Goal: Contribute content: Add original content to the website for others to see

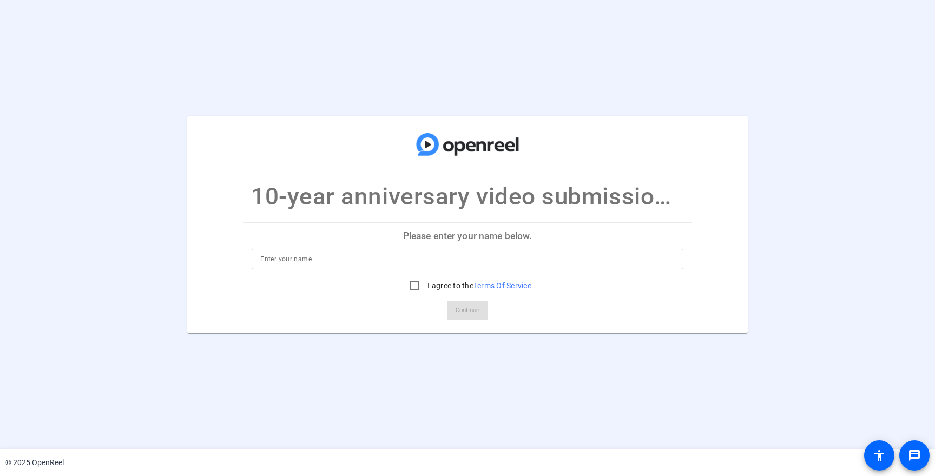
click at [361, 260] on input at bounding box center [467, 259] width 414 height 13
type input "D"
type input "a"
type input "[PERSON_NAME]"
click at [410, 284] on input "I agree to the Terms Of Service" at bounding box center [415, 286] width 22 height 22
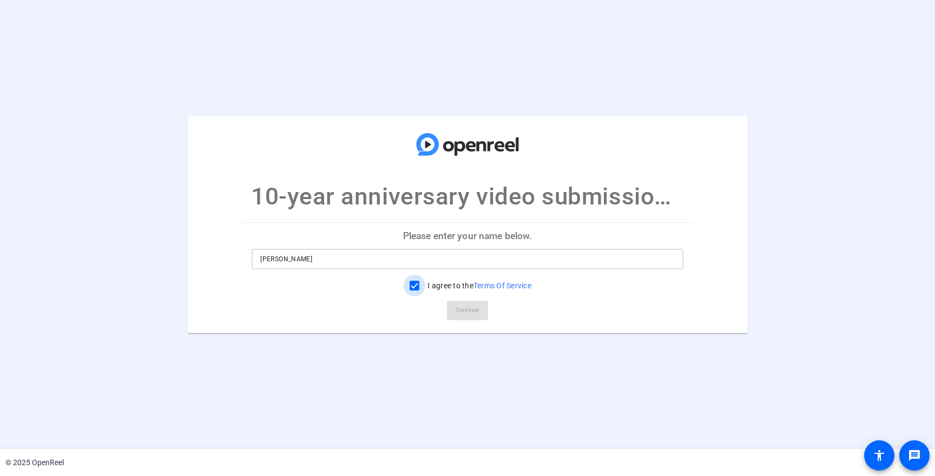
checkbox input "true"
click at [478, 316] on span "Continue" at bounding box center [468, 311] width 24 height 16
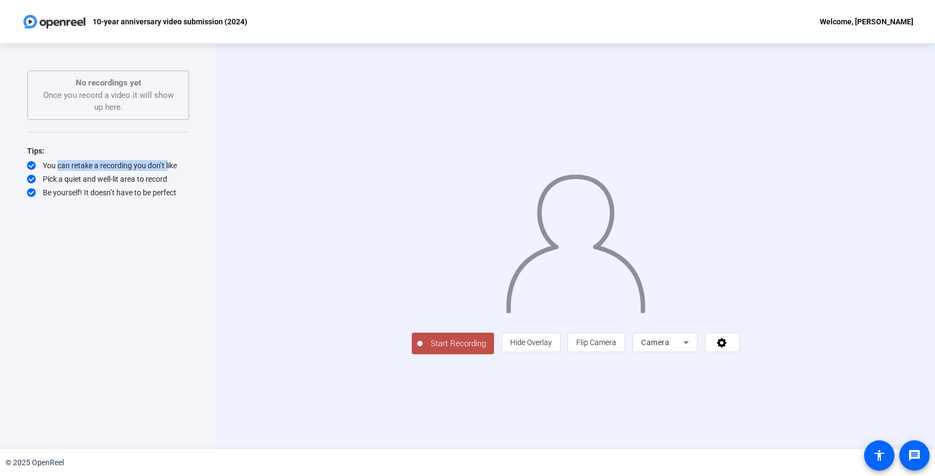
drag, startPoint x: 56, startPoint y: 165, endPoint x: 169, endPoint y: 161, distance: 113.2
click at [166, 161] on div "You can retake a recording you don’t like" at bounding box center [108, 165] width 162 height 11
click at [169, 161] on div "You can retake a recording you don’t like" at bounding box center [108, 165] width 162 height 11
drag, startPoint x: 56, startPoint y: 182, endPoint x: 136, endPoint y: 180, distance: 80.1
click at [136, 180] on div "Pick a quiet and well-lit area to record" at bounding box center [108, 179] width 162 height 11
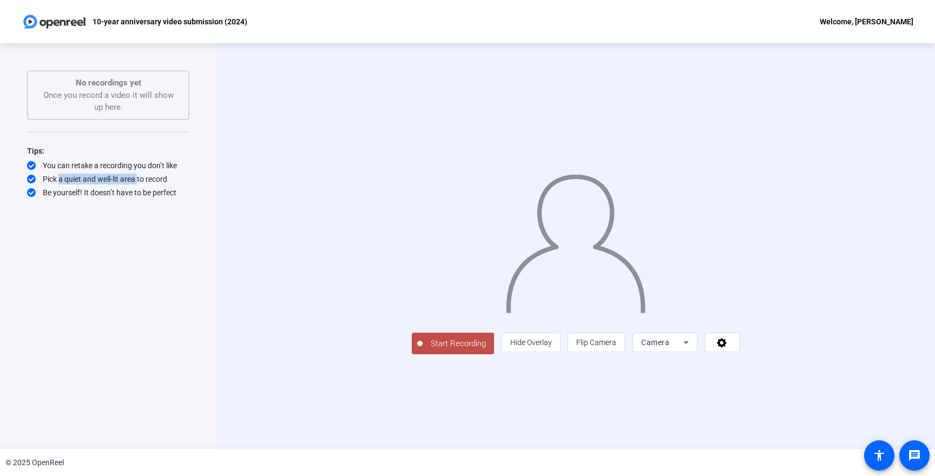
click at [136, 180] on div "Pick a quiet and well-lit area to record" at bounding box center [108, 179] width 162 height 11
drag, startPoint x: 124, startPoint y: 180, endPoint x: 64, endPoint y: 182, distance: 59.6
click at [64, 182] on div "Pick a quiet and well-lit area to record" at bounding box center [108, 179] width 162 height 11
drag, startPoint x: 68, startPoint y: 195, endPoint x: 143, endPoint y: 188, distance: 75.6
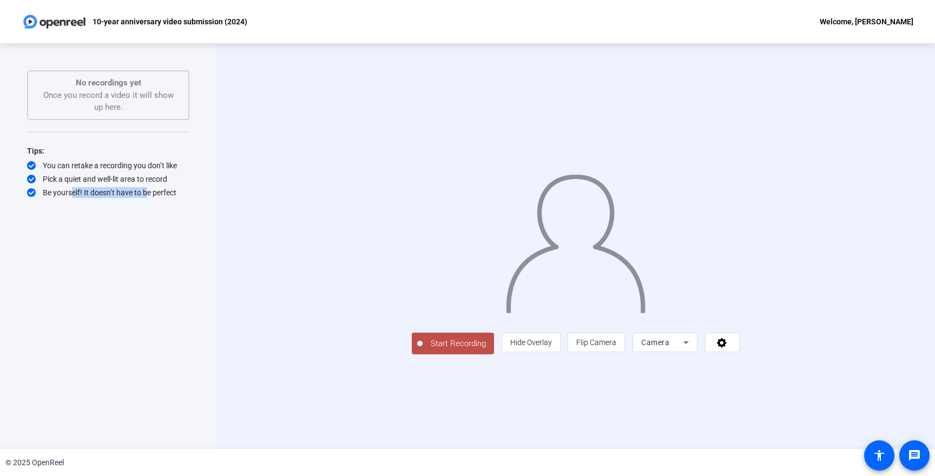
click at [143, 188] on div "Be yourself! It doesn’t have to be perfect" at bounding box center [108, 192] width 162 height 11
click at [693, 349] on icon at bounding box center [686, 342] width 13 height 13
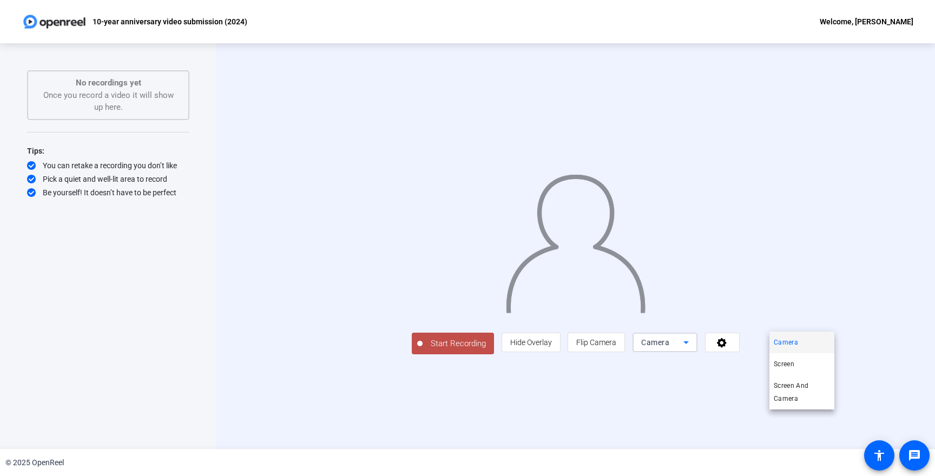
click at [903, 259] on div at bounding box center [467, 238] width 935 height 476
click at [423, 350] on span "Start Recording" at bounding box center [458, 344] width 71 height 12
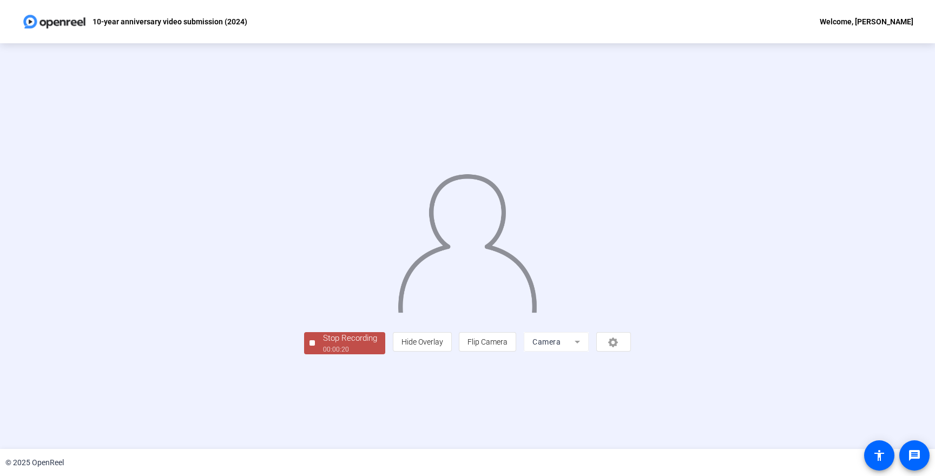
click at [323, 345] on div "Stop Recording" at bounding box center [350, 338] width 54 height 12
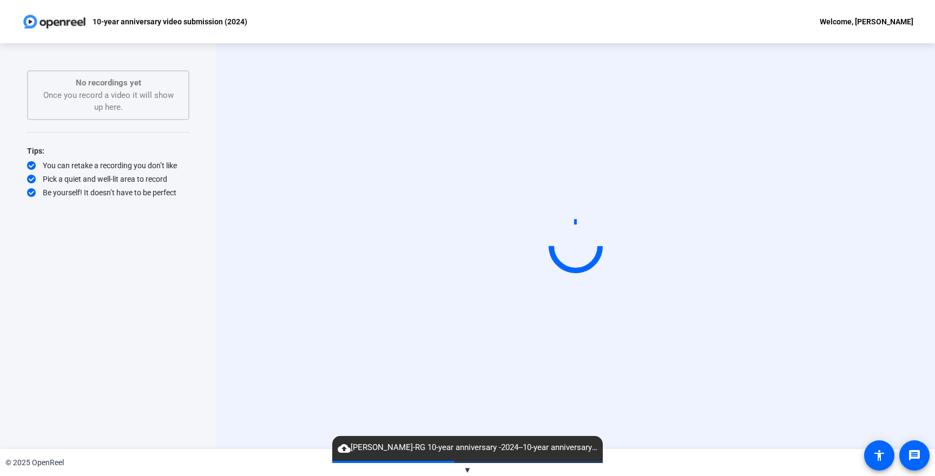
click at [457, 467] on div "© 2025 OpenReel" at bounding box center [467, 462] width 935 height 27
click at [466, 466] on span "▼" at bounding box center [468, 470] width 8 height 10
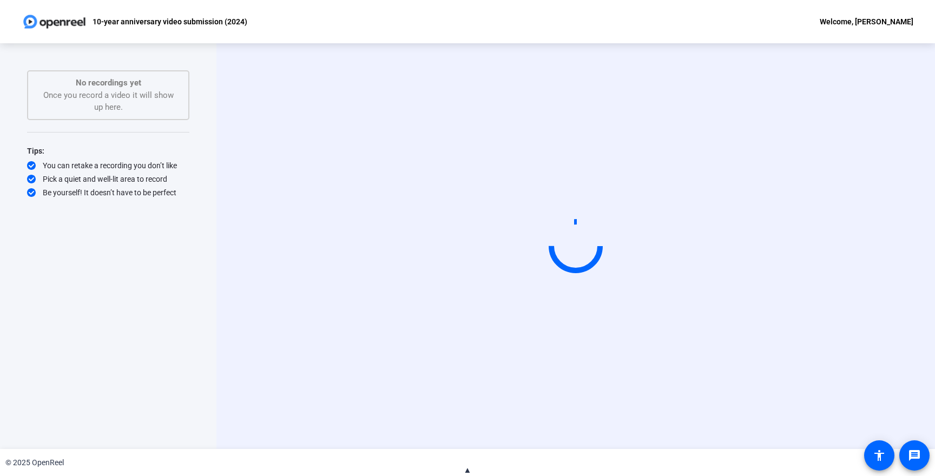
click at [466, 469] on span "▲" at bounding box center [468, 470] width 8 height 10
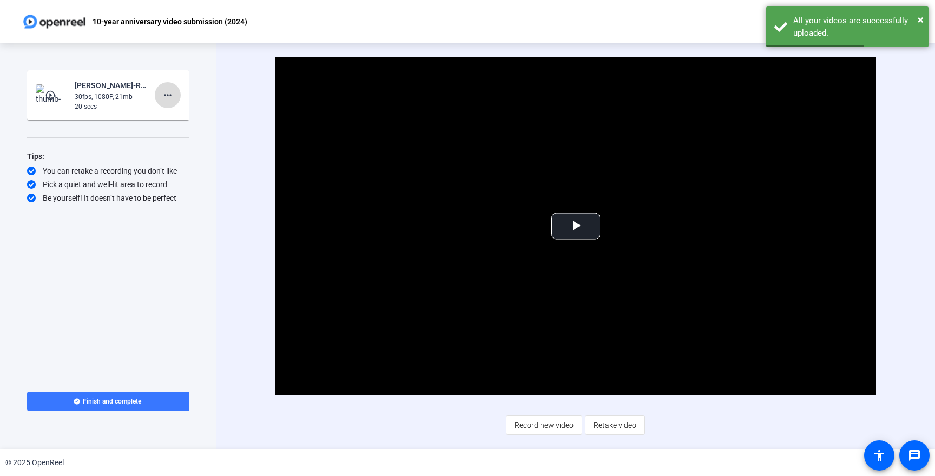
click at [160, 97] on span at bounding box center [168, 95] width 26 height 26
click at [180, 116] on span "Delete clip" at bounding box center [184, 117] width 43 height 13
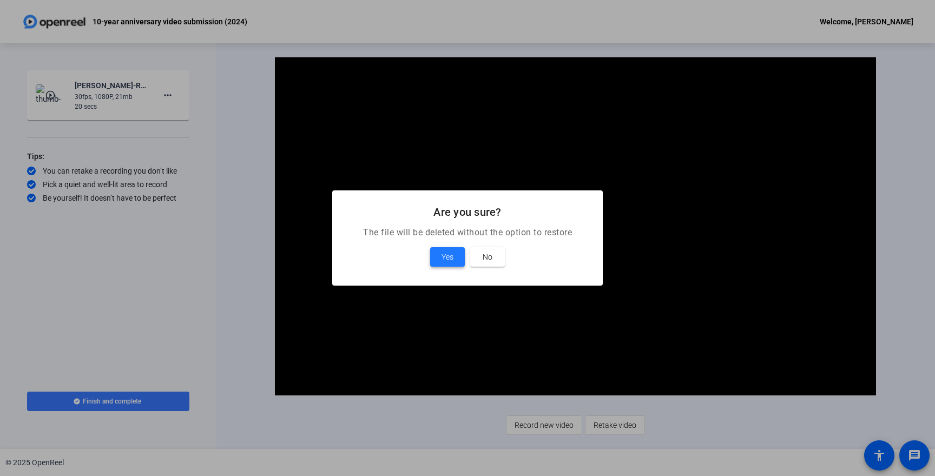
click at [449, 261] on span "Yes" at bounding box center [448, 257] width 12 height 13
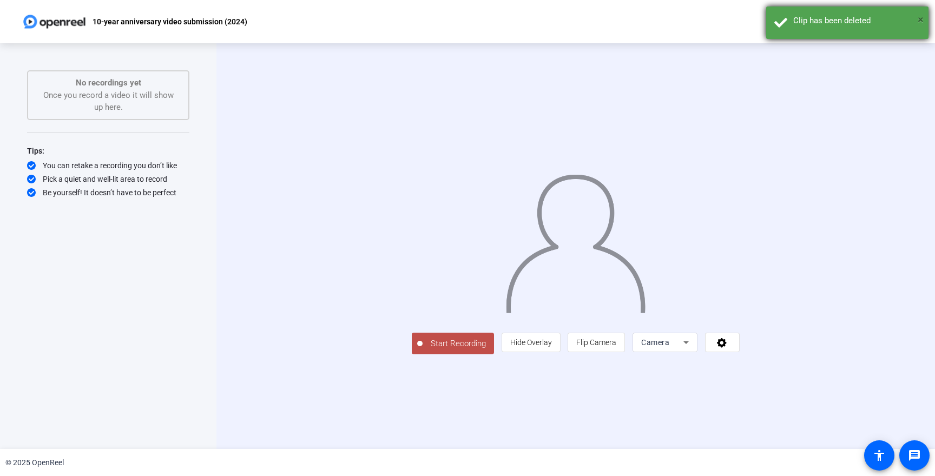
click at [921, 20] on span "×" at bounding box center [921, 19] width 6 height 13
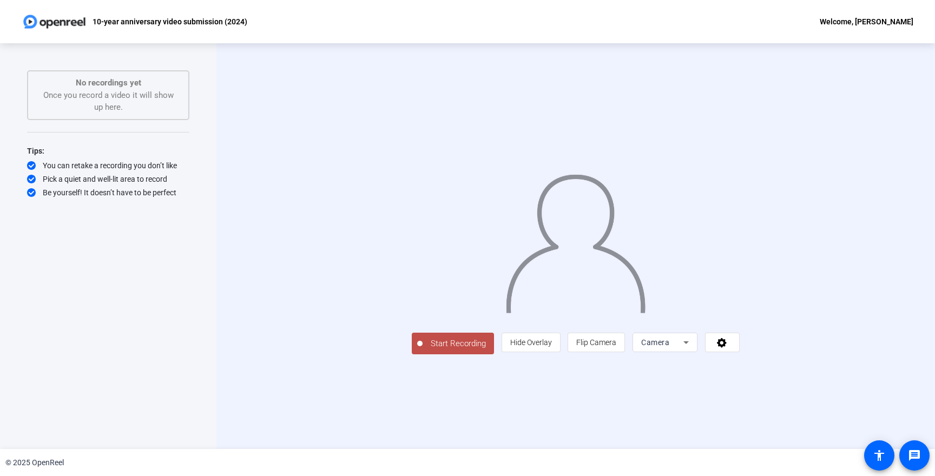
click at [423, 350] on span "Start Recording" at bounding box center [458, 344] width 71 height 12
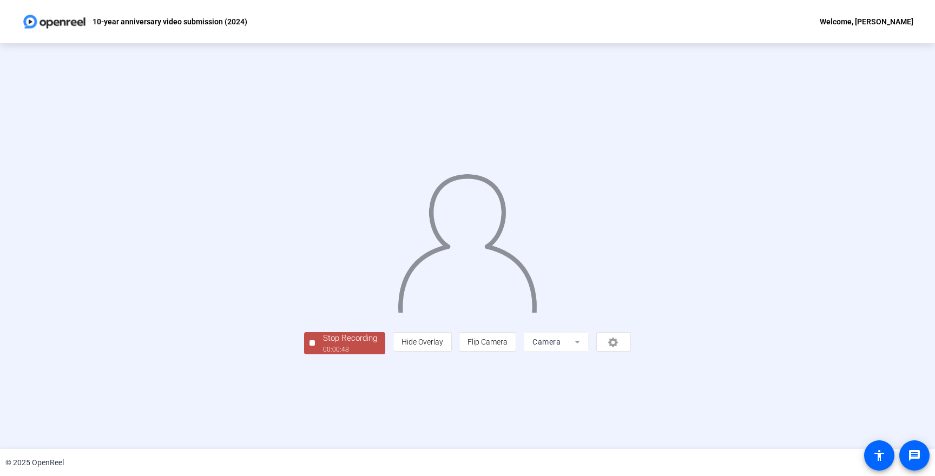
click at [323, 345] on div "Stop Recording" at bounding box center [350, 338] width 54 height 12
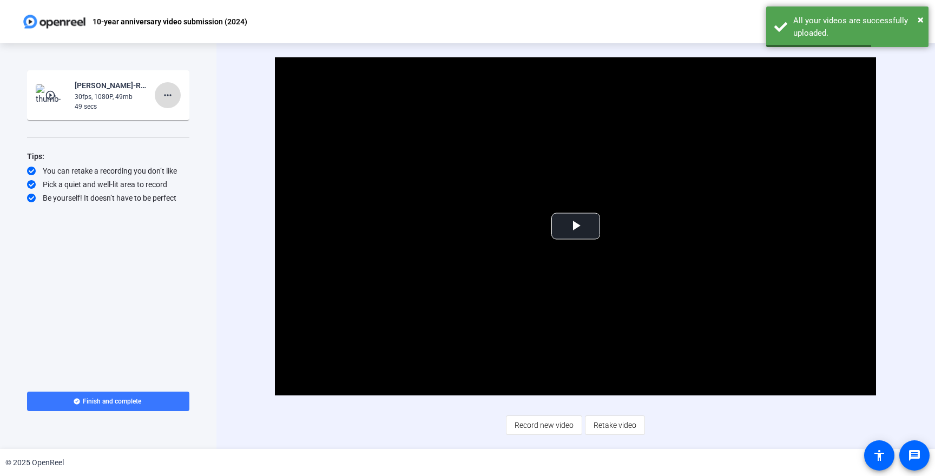
click at [170, 95] on mat-icon "more_horiz" at bounding box center [167, 95] width 13 height 13
click at [176, 113] on span "Delete clip" at bounding box center [184, 117] width 43 height 13
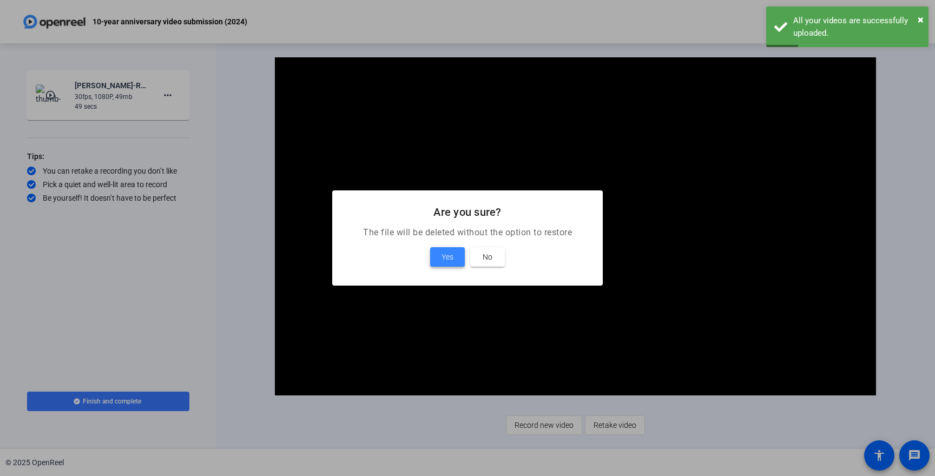
click at [445, 262] on span "Yes" at bounding box center [448, 257] width 12 height 13
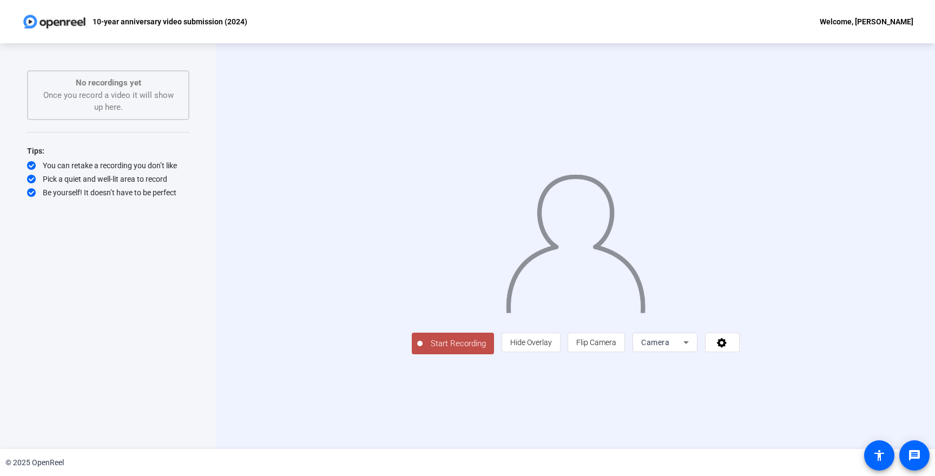
click at [423, 350] on span "Start Recording" at bounding box center [458, 344] width 71 height 12
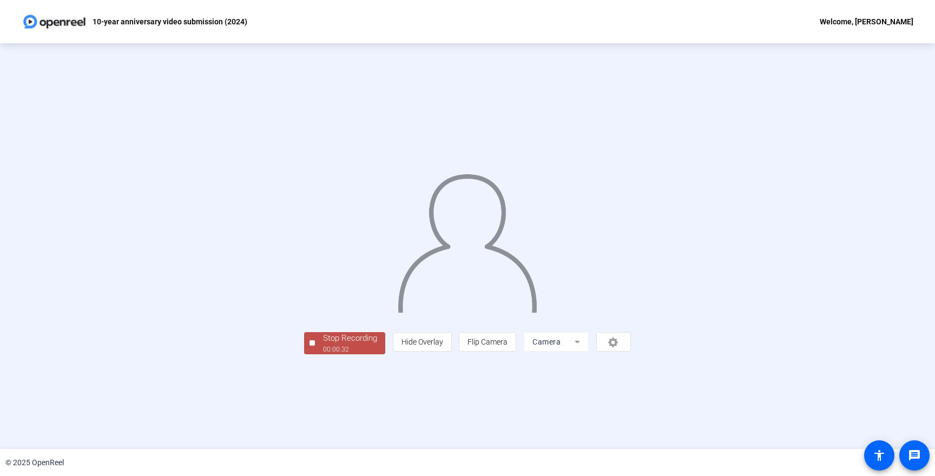
click at [323, 345] on div "Stop Recording" at bounding box center [350, 338] width 54 height 12
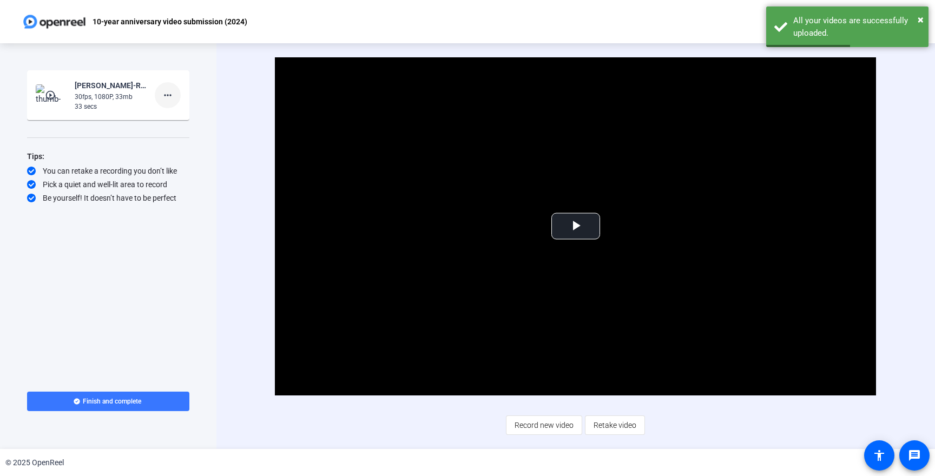
click at [171, 94] on mat-icon "more_horiz" at bounding box center [167, 95] width 13 height 13
click at [180, 119] on span "Delete clip" at bounding box center [184, 117] width 43 height 13
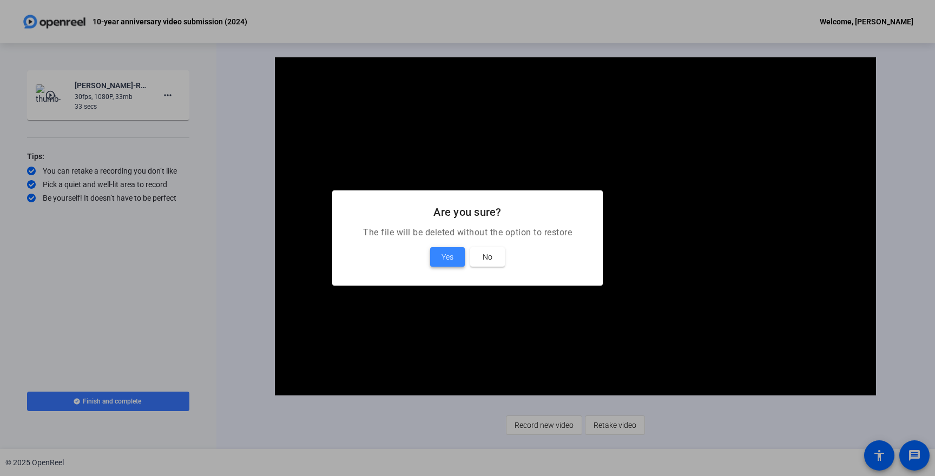
click at [452, 258] on span "Yes" at bounding box center [448, 257] width 12 height 13
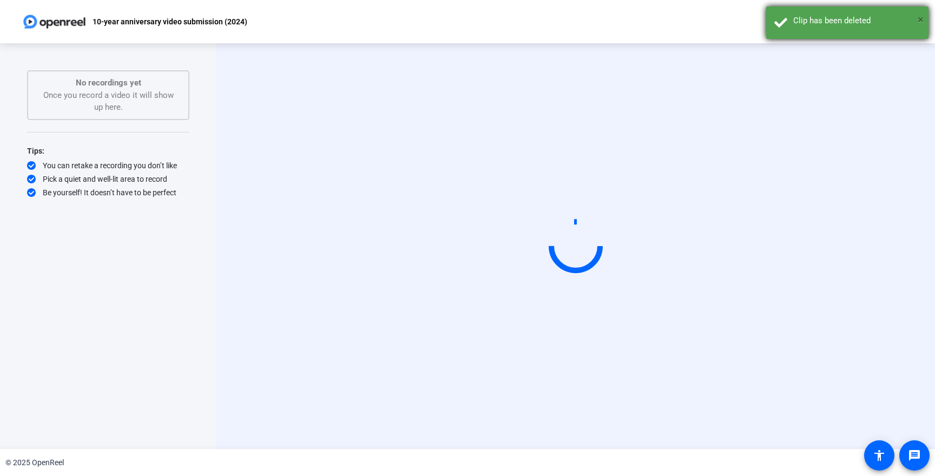
click at [922, 21] on span "×" at bounding box center [921, 19] width 6 height 13
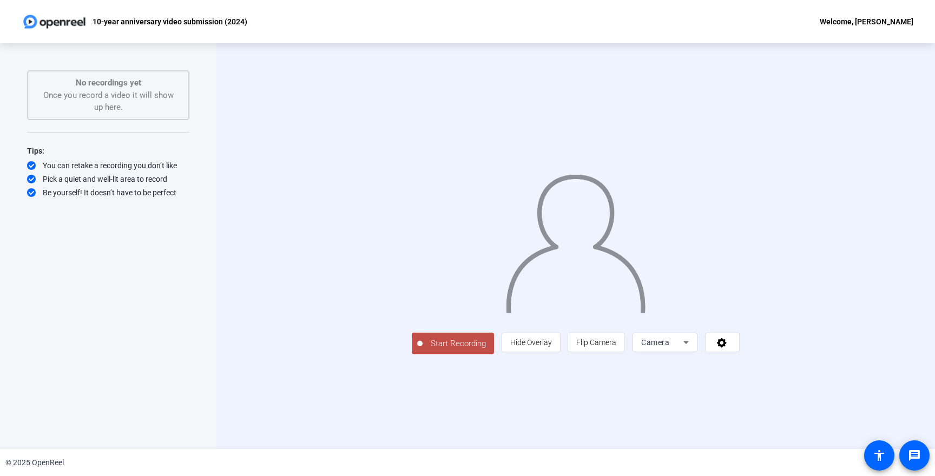
click at [423, 350] on span "Start Recording" at bounding box center [458, 344] width 71 height 12
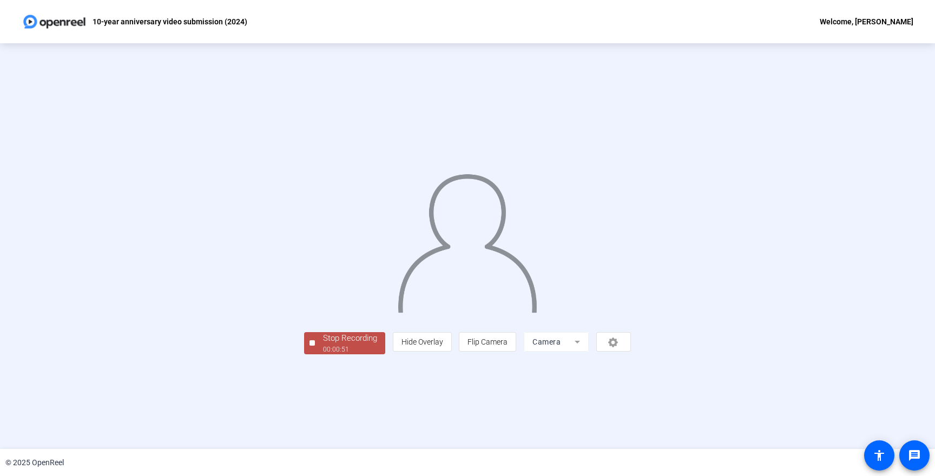
click at [323, 354] on div "00:00:51" at bounding box center [350, 350] width 54 height 10
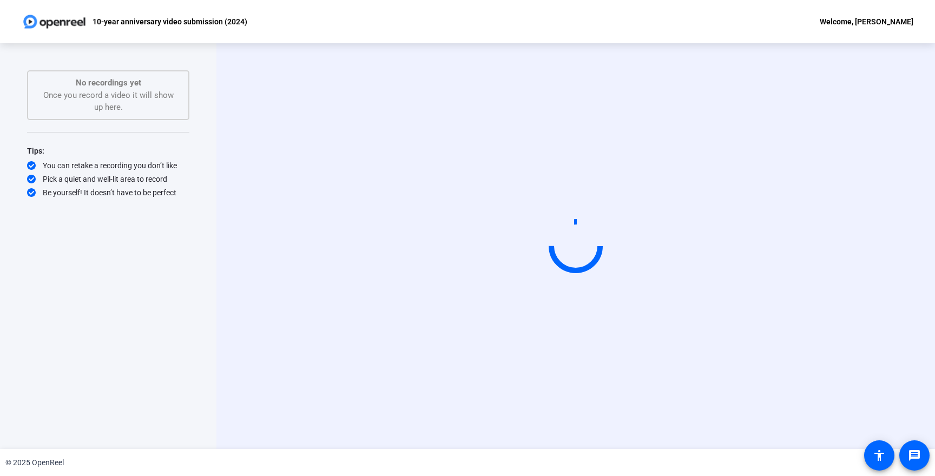
click at [623, 18] on div "10-year anniversary video submission (2024) Welcome, [PERSON_NAME]" at bounding box center [467, 21] width 935 height 43
click at [908, 354] on div "Start Recording" at bounding box center [575, 246] width 719 height 406
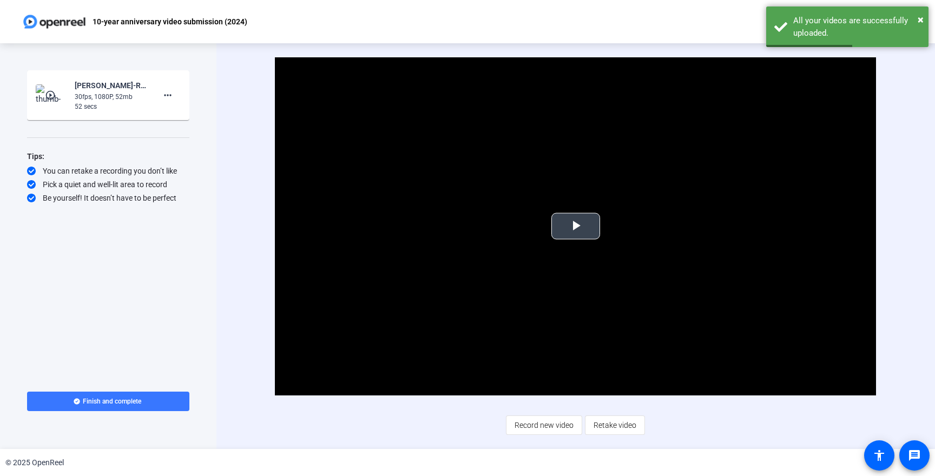
click at [576, 226] on span "Video Player" at bounding box center [576, 226] width 0 height 0
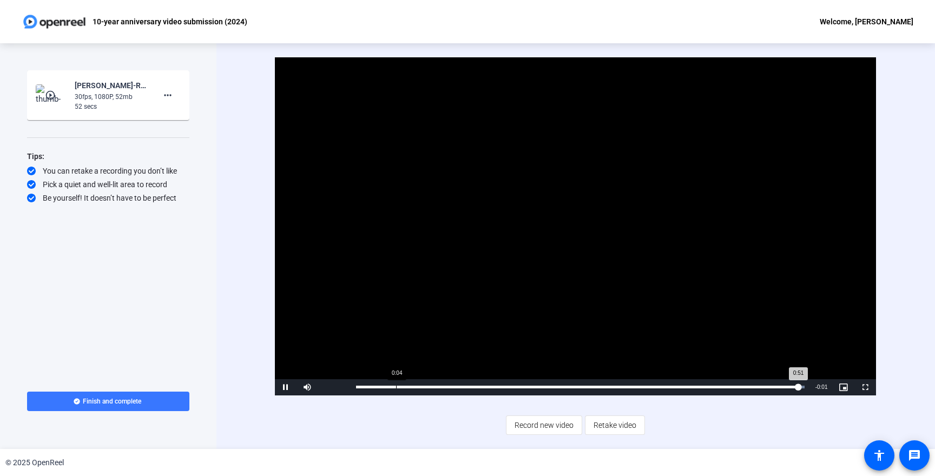
click at [398, 386] on div "Loaded : 100.00% 0:04 0:51" at bounding box center [580, 387] width 448 height 3
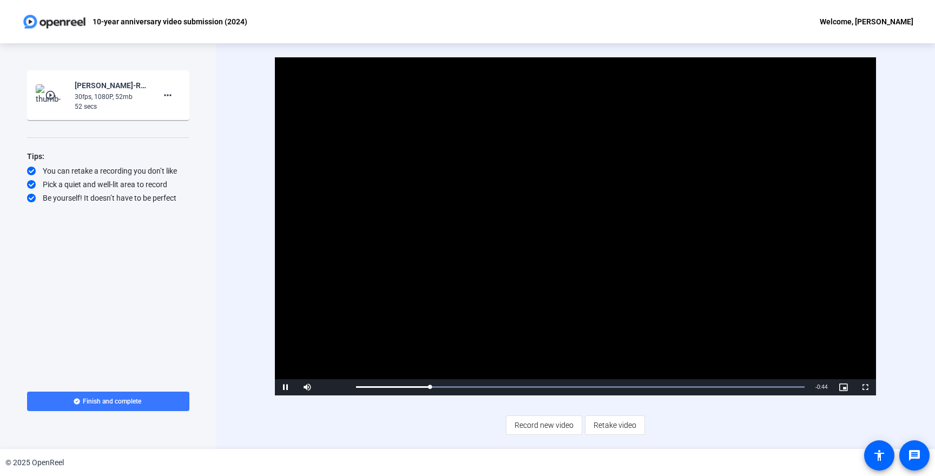
click at [231, 155] on div "Video Player is loading. Play Video Pause Mute Current Time 0:08 / Duration 0:5…" at bounding box center [575, 246] width 719 height 406
click at [383, 387] on div "0:03" at bounding box center [369, 387] width 27 height 3
click at [436, 386] on div "Loaded : 100.00% 0:09 0:05" at bounding box center [580, 387] width 448 height 3
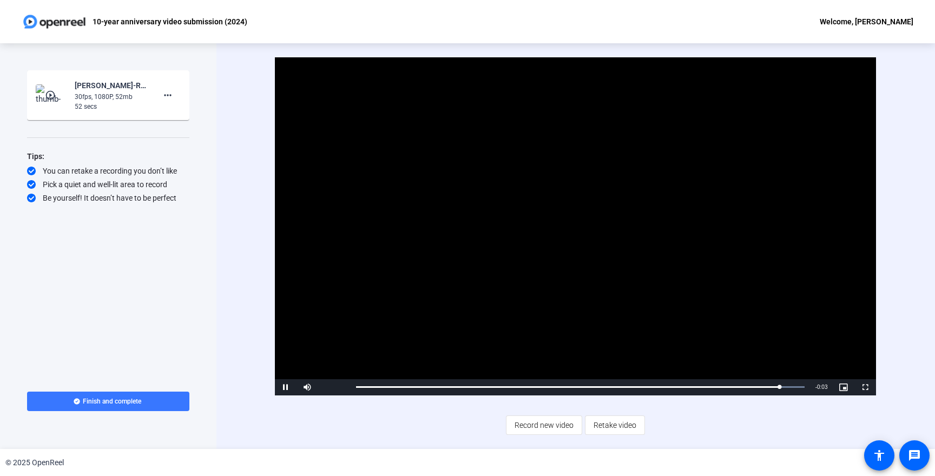
click at [253, 155] on div "Video Player is loading. Play Video Pause Mute Current Time 0:49 / Duration 0:5…" at bounding box center [575, 246] width 719 height 406
click at [120, 407] on span at bounding box center [108, 402] width 162 height 26
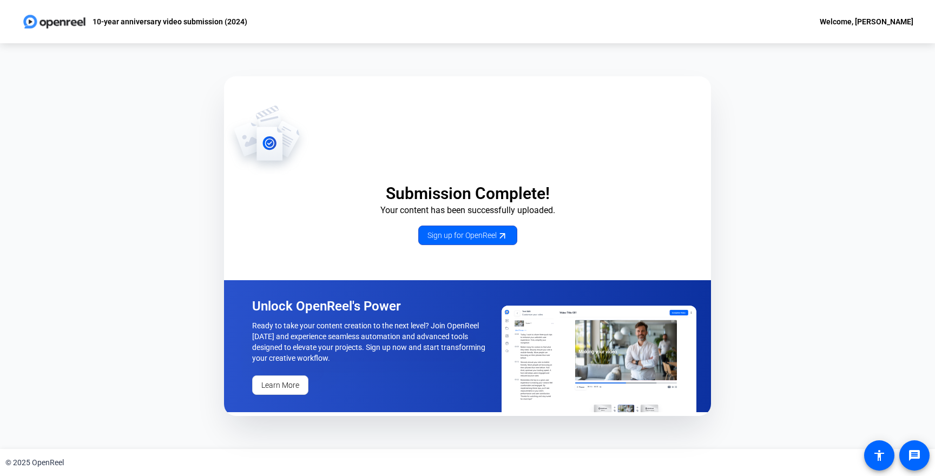
click at [811, 242] on div "Submission Complete! Your content has been successfully uploaded. Sign up for O…" at bounding box center [467, 246] width 935 height 406
click at [898, 21] on div "Welcome, [PERSON_NAME]" at bounding box center [867, 21] width 94 height 13
click at [737, 35] on div at bounding box center [467, 238] width 935 height 476
